Goal: Transaction & Acquisition: Purchase product/service

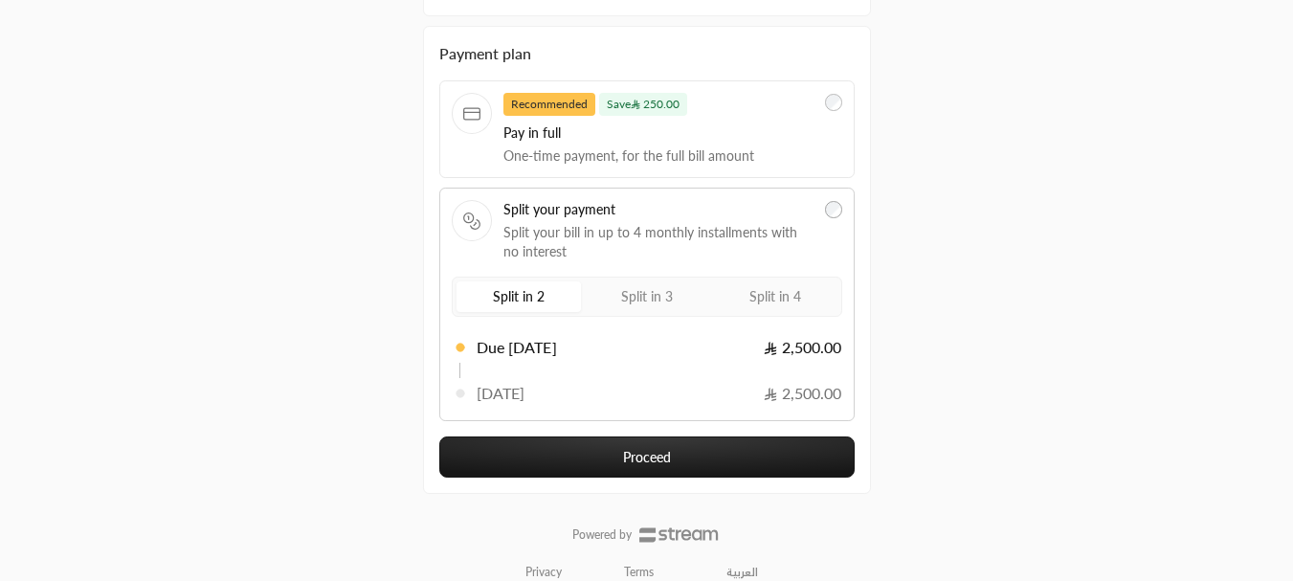
scroll to position [352, 0]
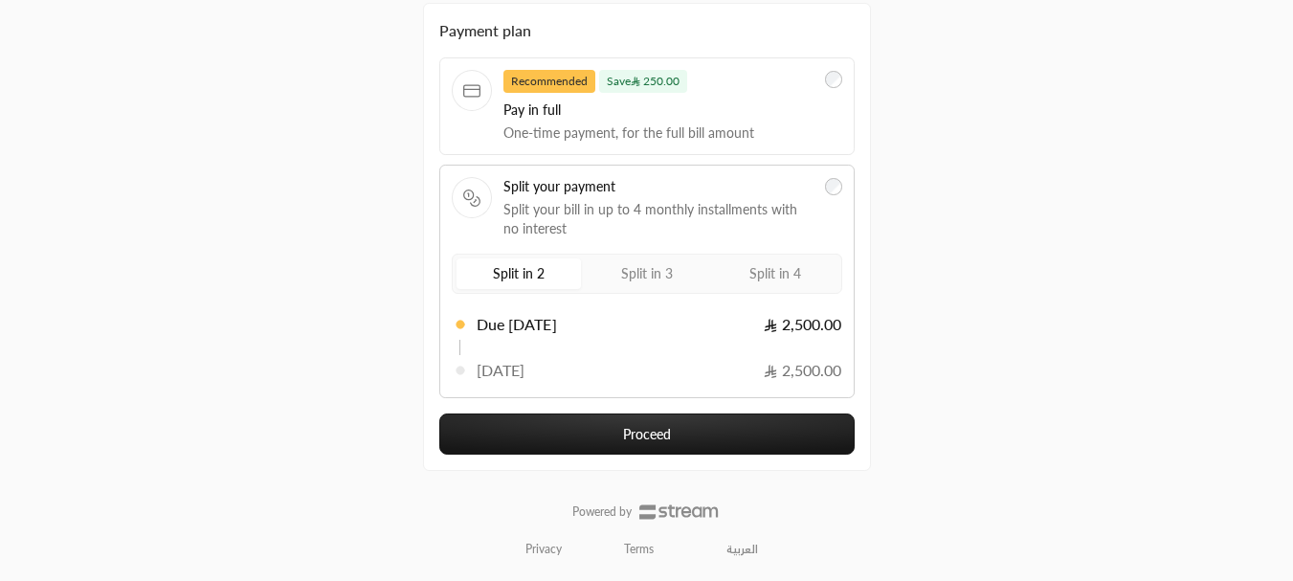
click at [655, 266] on span "Split in 3" at bounding box center [647, 273] width 52 height 16
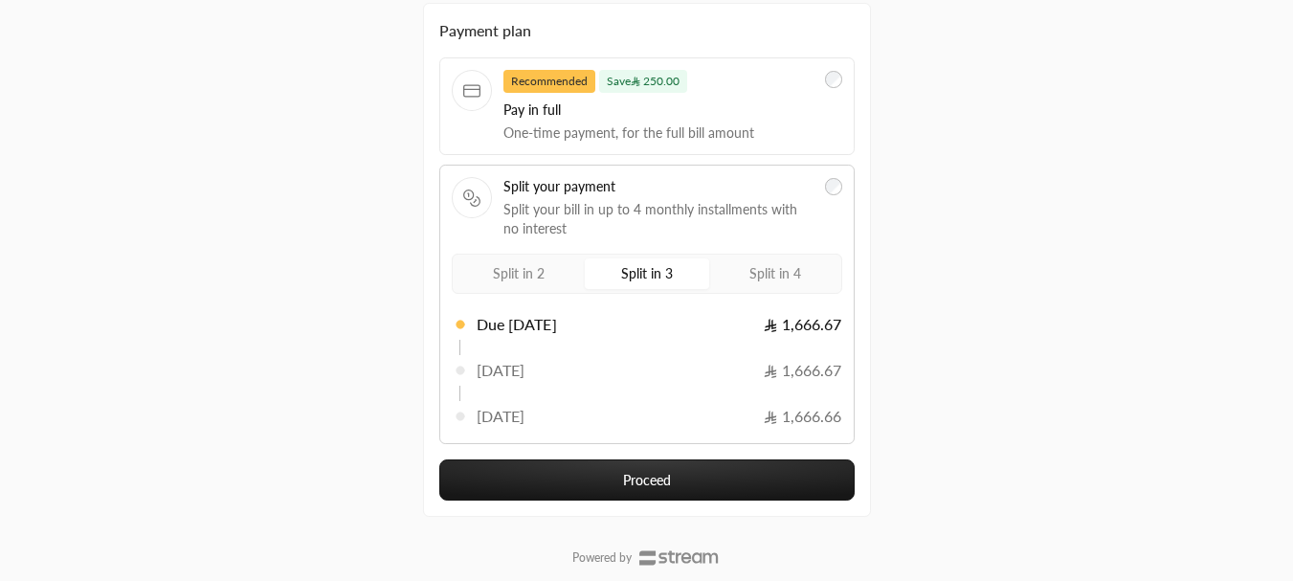
click at [785, 280] on span "Split in 4" at bounding box center [775, 273] width 52 height 16
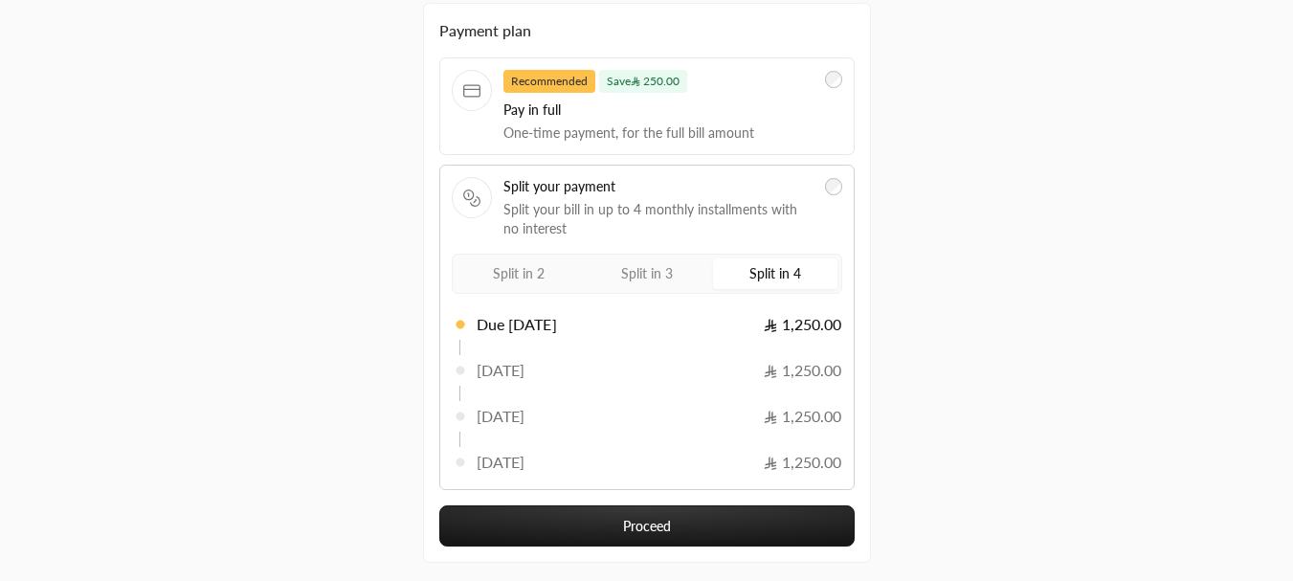
drag, startPoint x: 516, startPoint y: 277, endPoint x: 560, endPoint y: 278, distance: 44.1
click at [519, 278] on span "Split in 2" at bounding box center [519, 273] width 52 height 16
click at [631, 267] on span "Split in 3" at bounding box center [647, 273] width 52 height 16
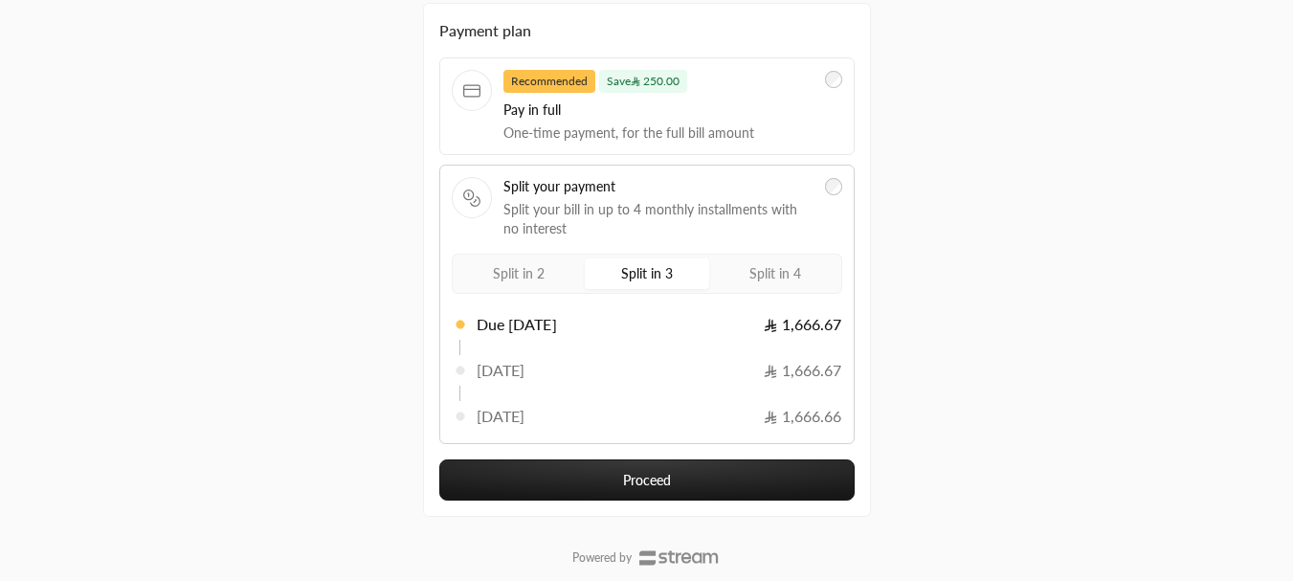
click at [543, 274] on span "Split in 2" at bounding box center [519, 273] width 52 height 16
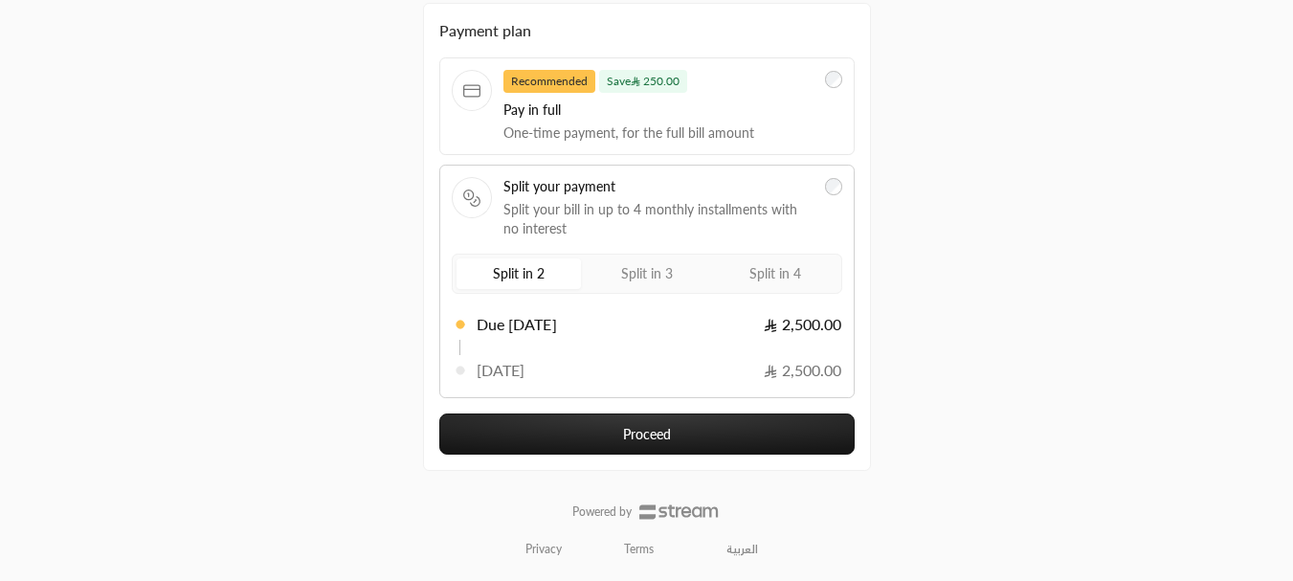
click at [632, 276] on span "Split in 3" at bounding box center [647, 273] width 52 height 16
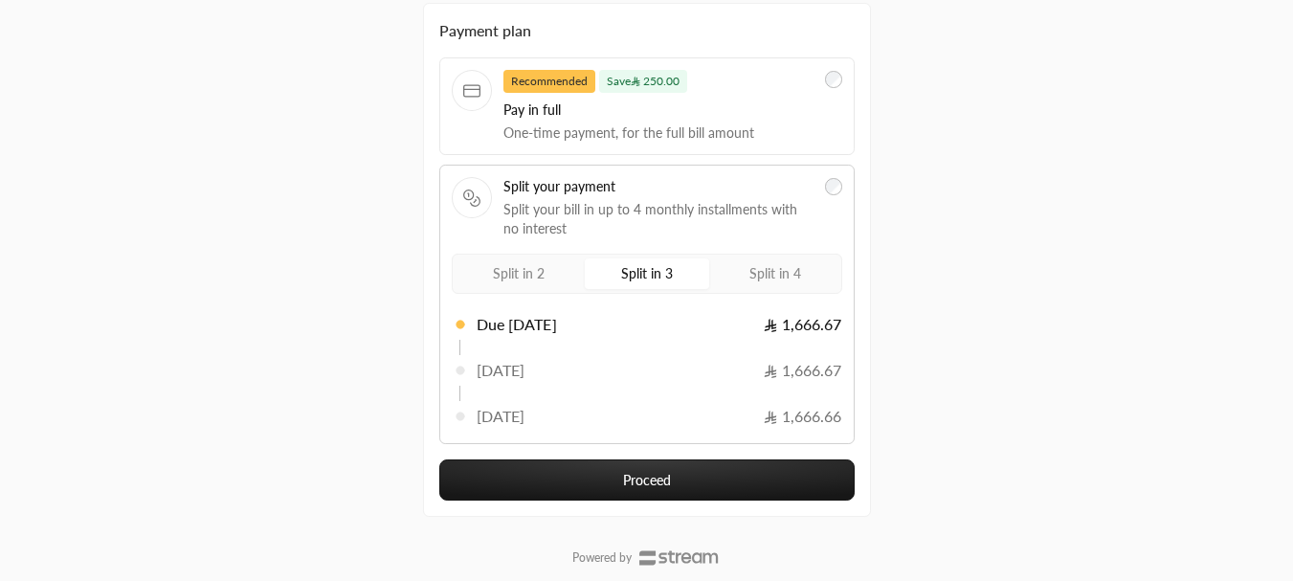
click at [778, 276] on span "Split in 4" at bounding box center [775, 273] width 52 height 16
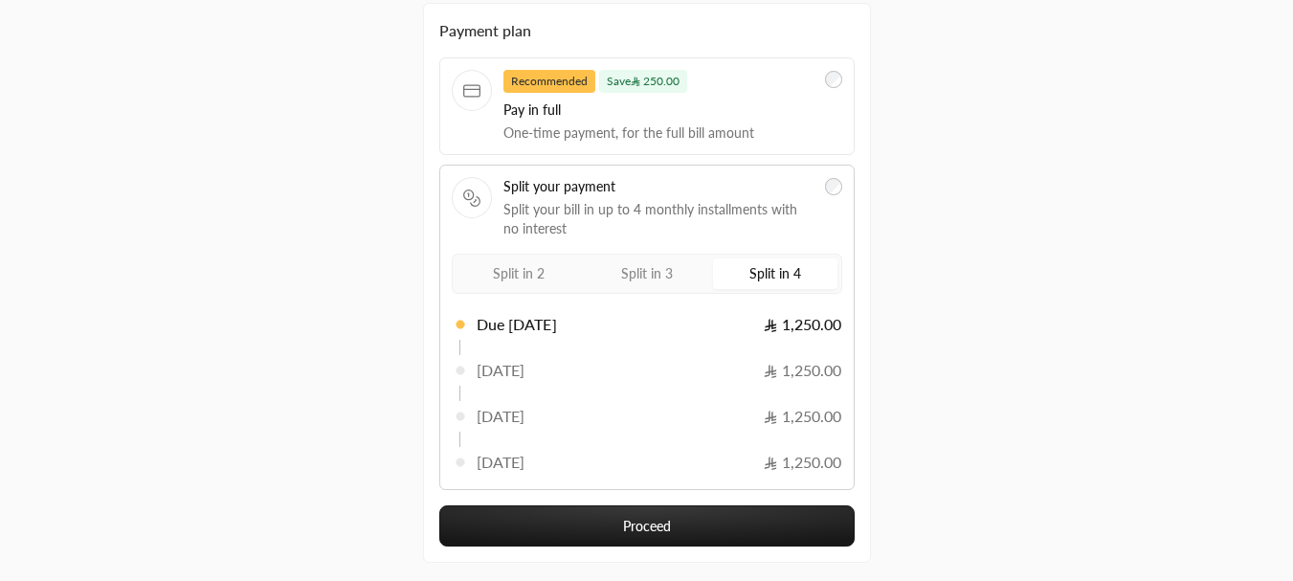
click at [557, 284] on label "Split in 2" at bounding box center [518, 273] width 124 height 31
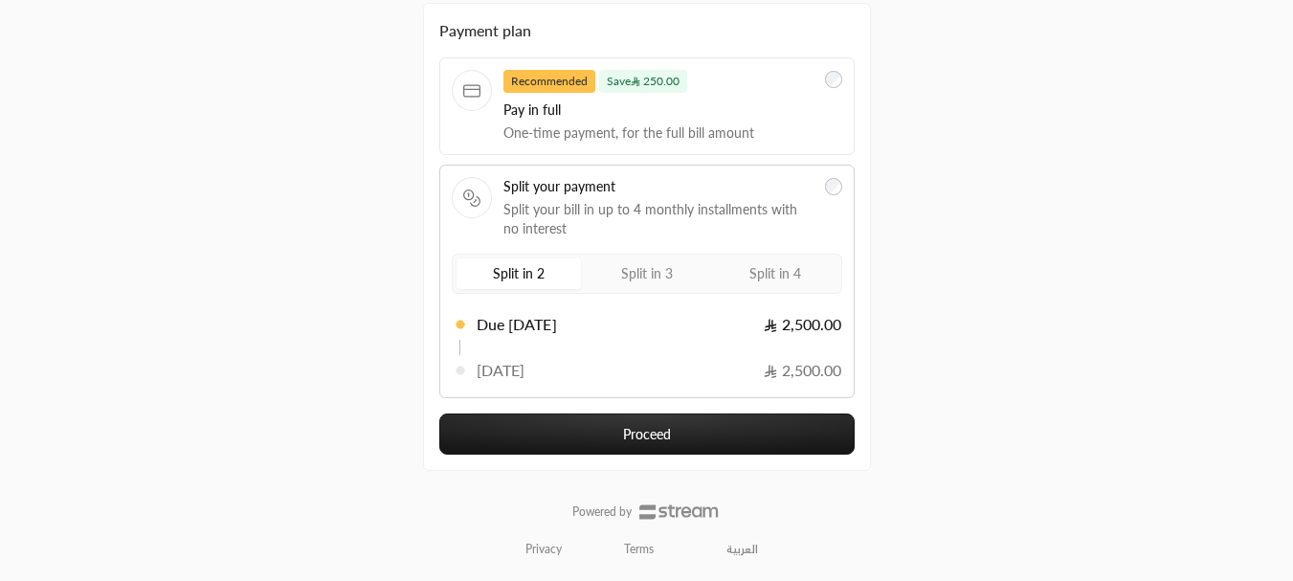
click at [624, 261] on label "Split in 3" at bounding box center [647, 273] width 124 height 31
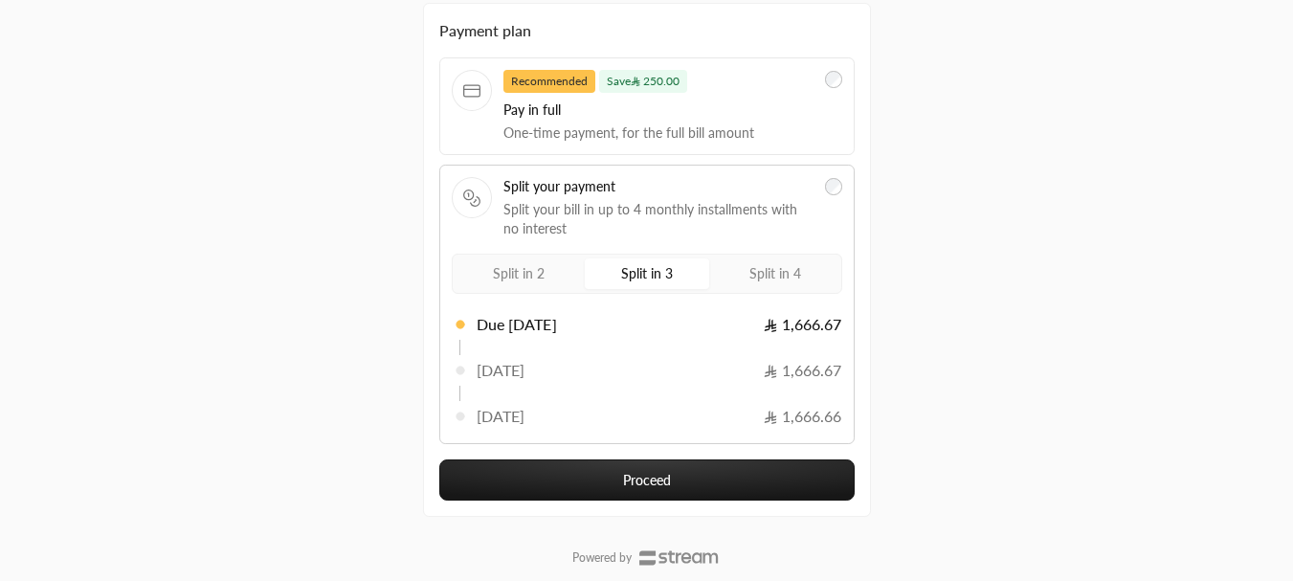
click at [764, 285] on label "Split in 4" at bounding box center [775, 273] width 124 height 31
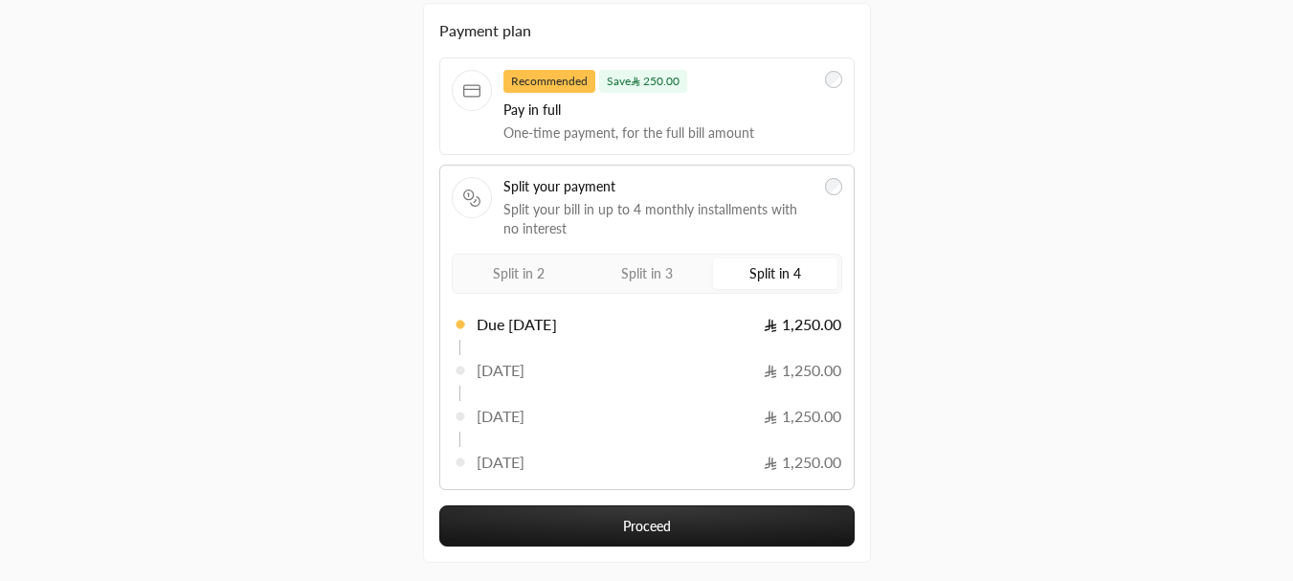
click at [510, 268] on span "Split in 2" at bounding box center [519, 273] width 52 height 16
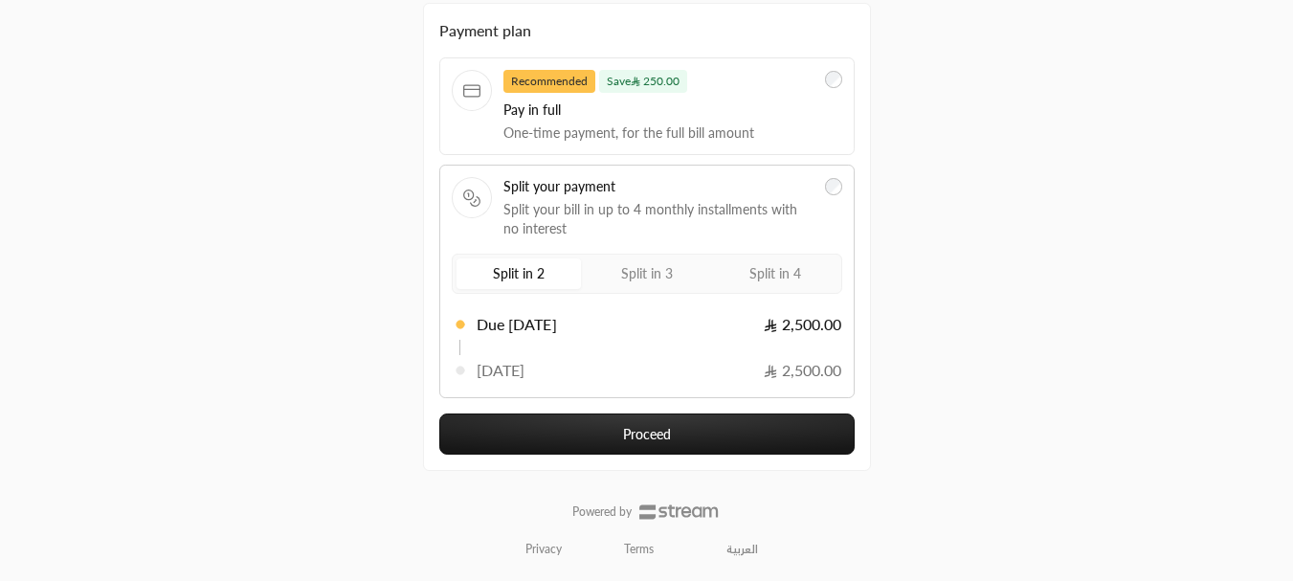
click at [656, 432] on button "Proceed" at bounding box center [646, 433] width 415 height 41
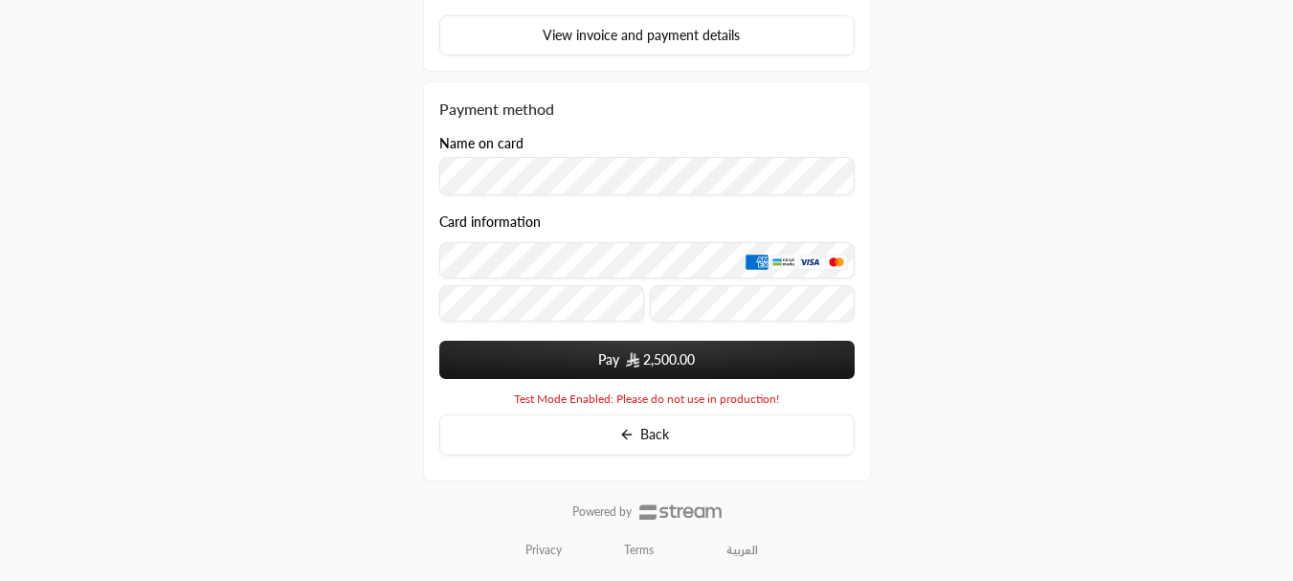
scroll to position [339, 0]
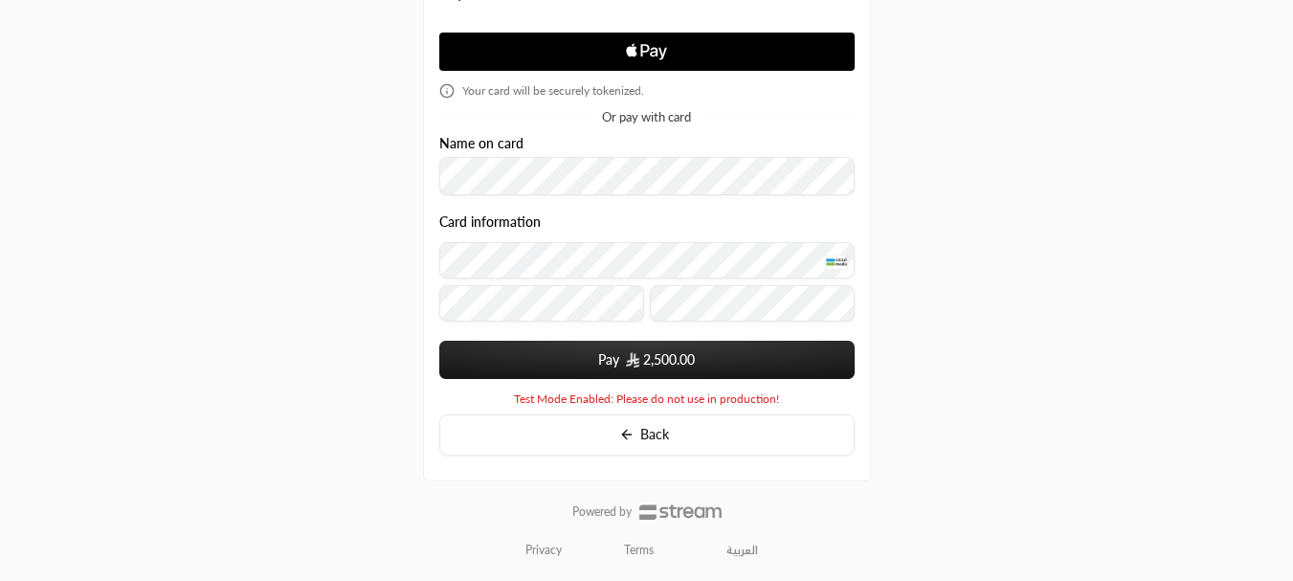
click at [589, 366] on button "Pay 2,500.00" at bounding box center [646, 360] width 415 height 38
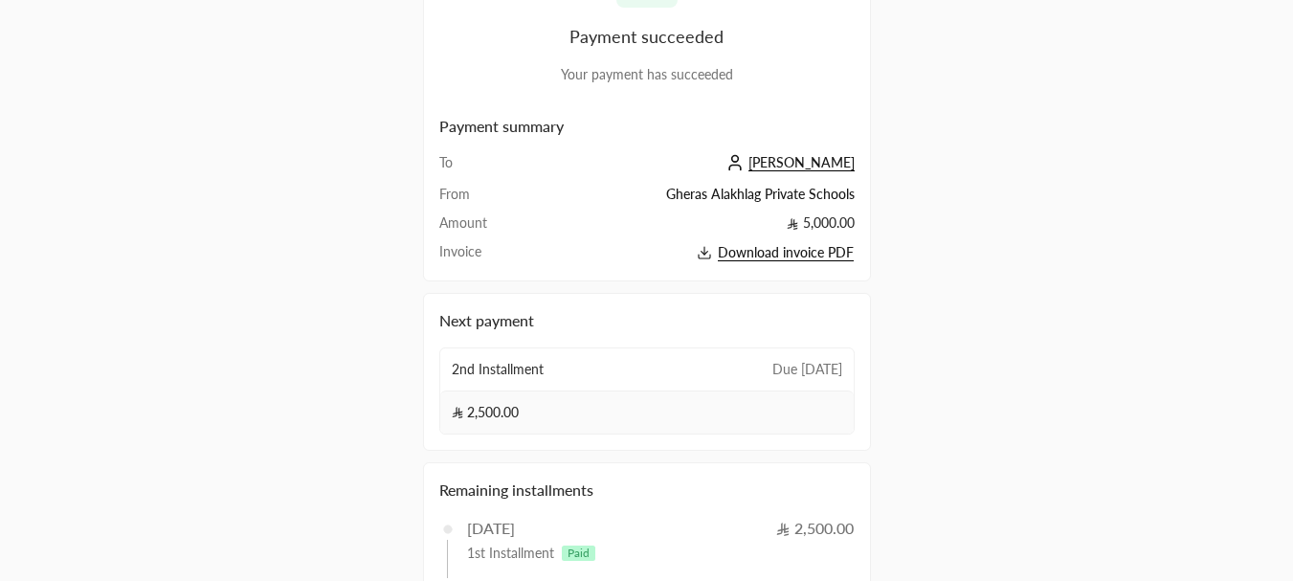
scroll to position [191, 0]
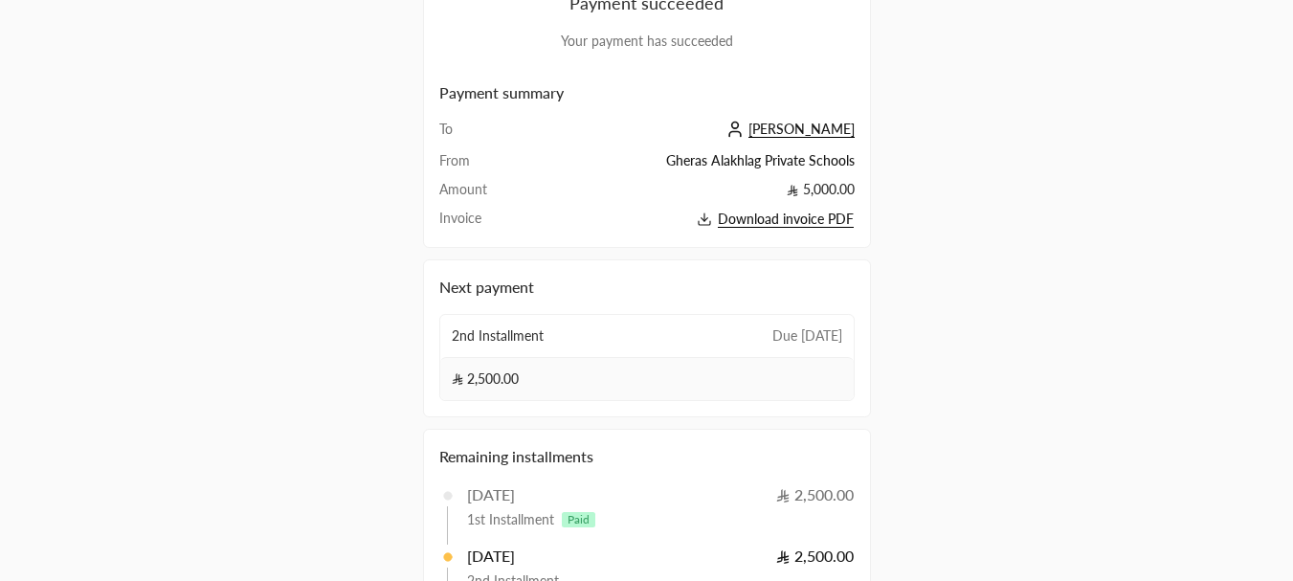
click at [805, 215] on span "Download invoice PDF" at bounding box center [786, 219] width 136 height 17
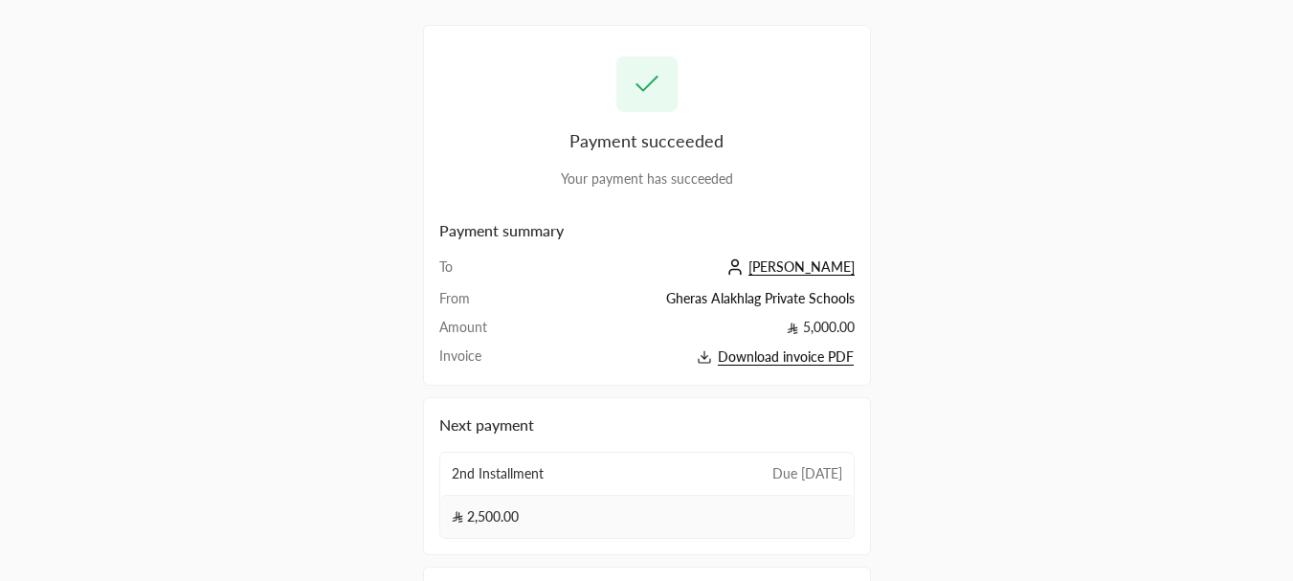
scroll to position [0, 0]
